Goal: Obtain resource: Download file/media

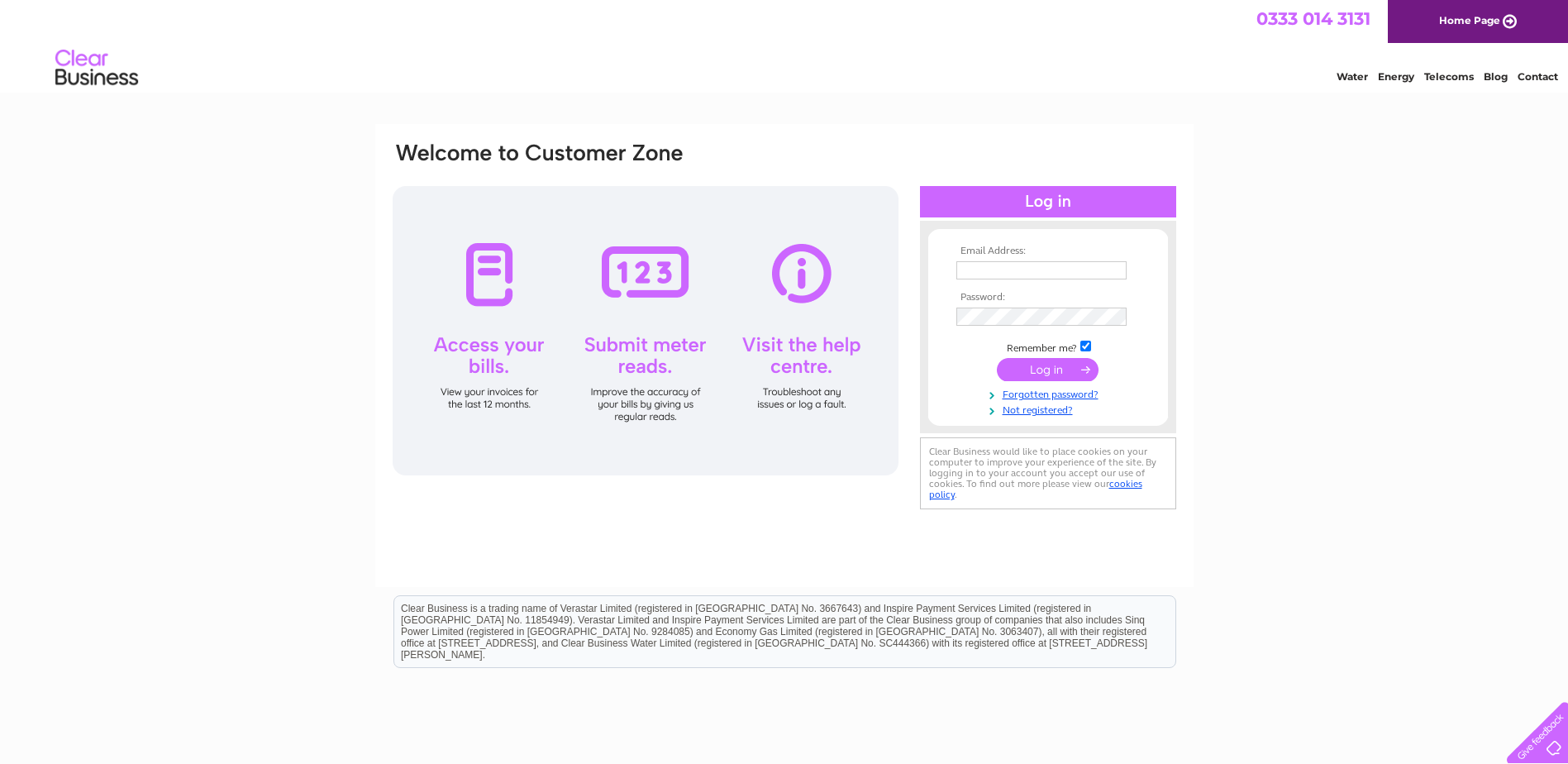
click at [996, 269] on input "text" at bounding box center [1041, 270] width 170 height 18
paste input "accountspayableuk@fyffes.com"
type input "accountspayableuk@fyffes.com"
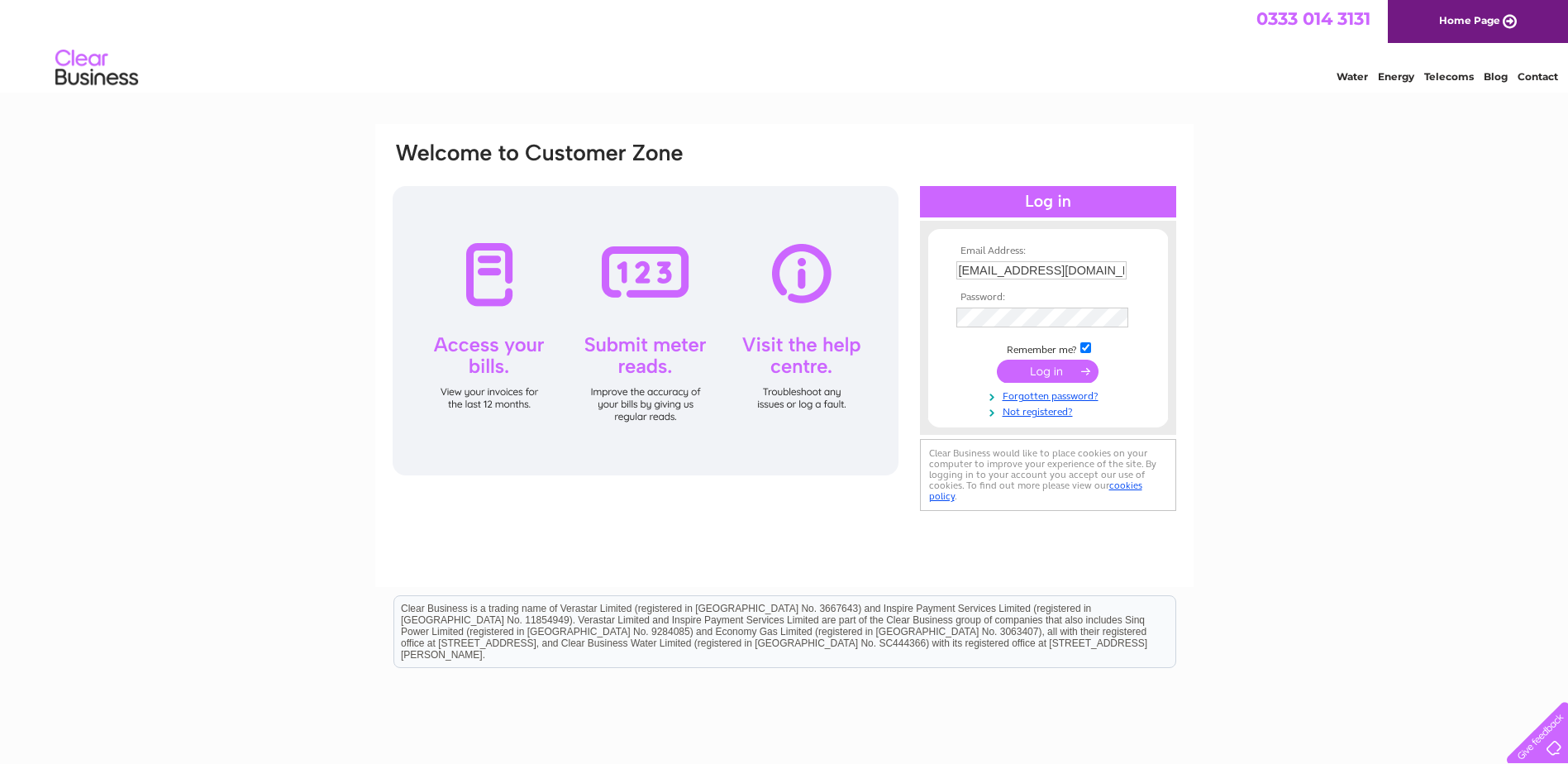
click at [1038, 370] on input "submit" at bounding box center [1047, 371] width 102 height 23
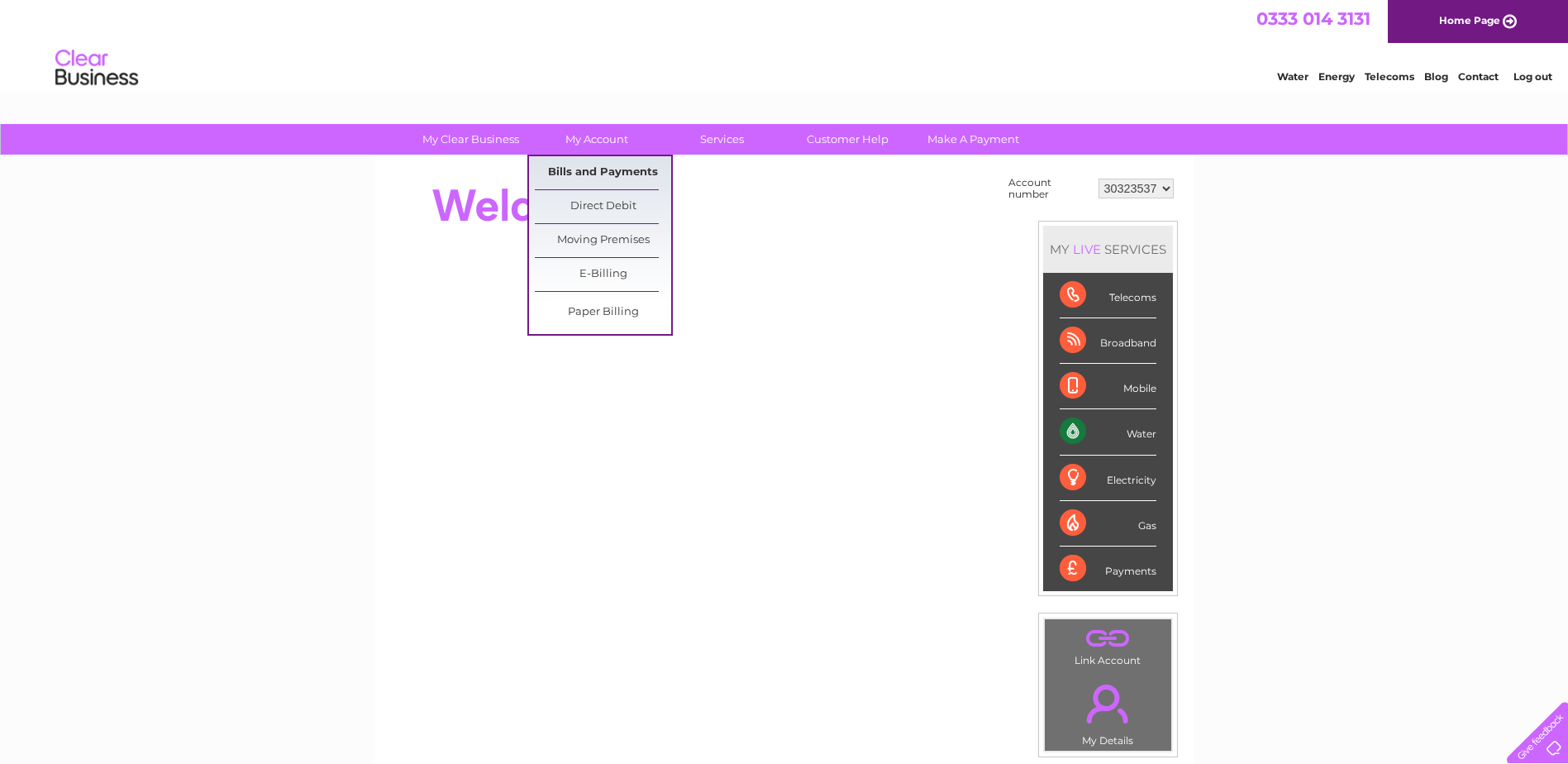
click at [616, 170] on link "Bills and Payments" at bounding box center [603, 173] width 137 height 33
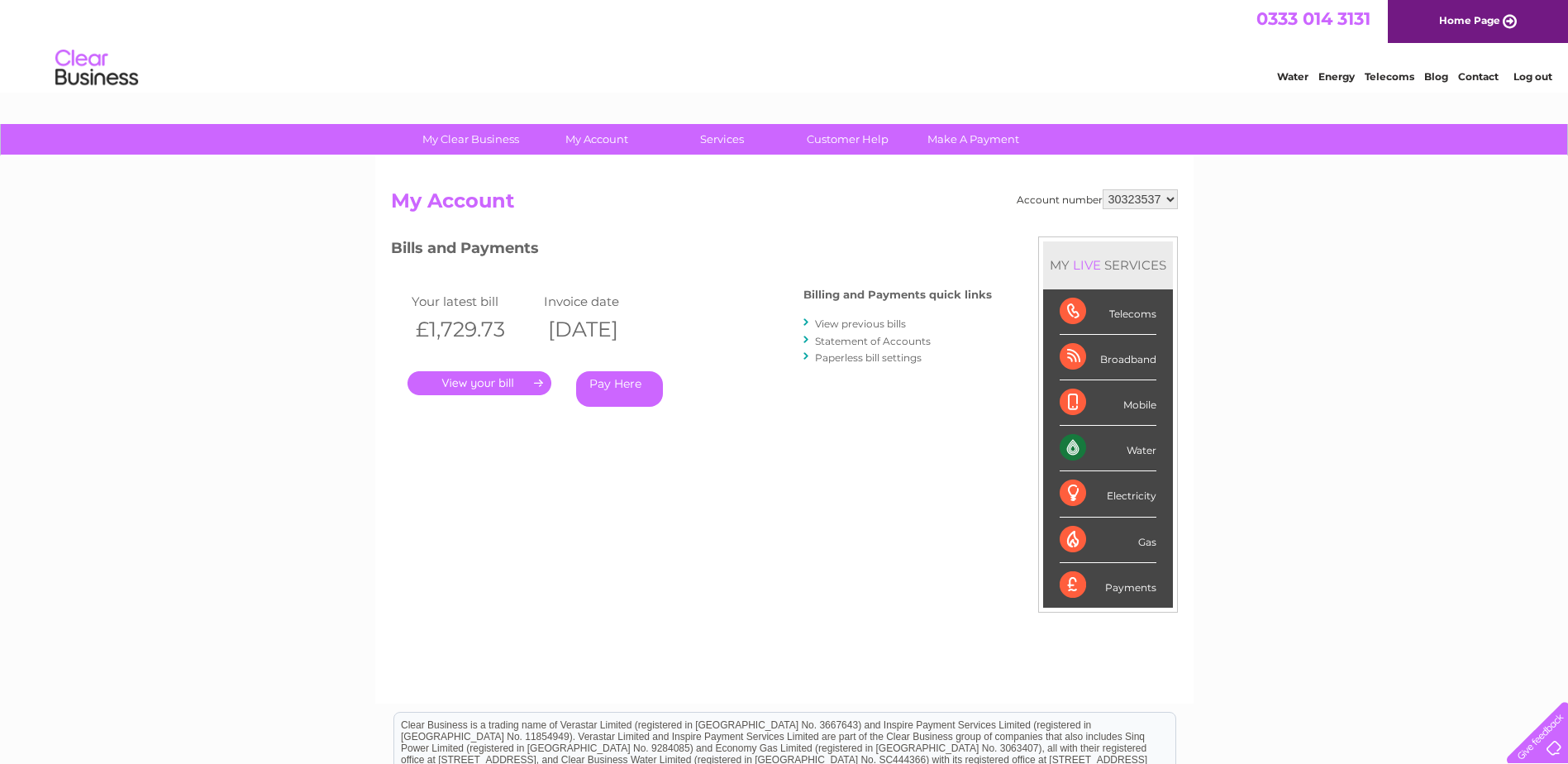
click at [540, 385] on link "." at bounding box center [480, 383] width 144 height 24
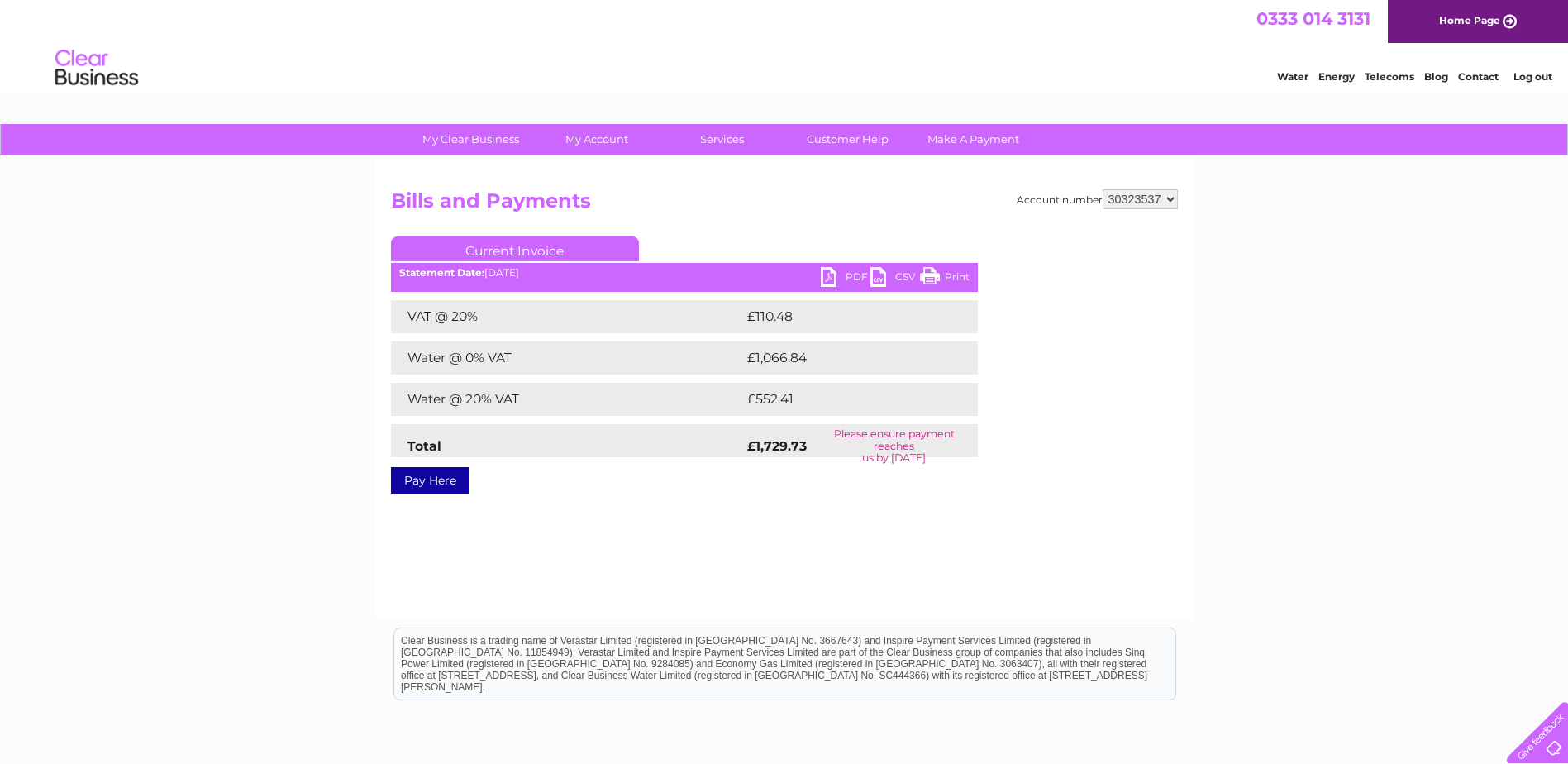
click at [843, 277] on link "PDF" at bounding box center [845, 279] width 49 height 24
